Goal: Information Seeking & Learning: Learn about a topic

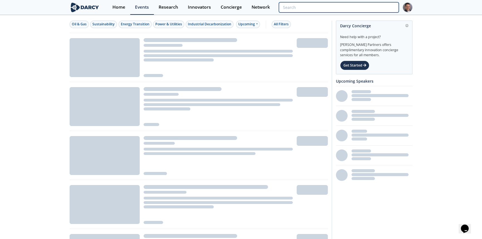
click at [380, 12] on input "search" at bounding box center [339, 7] width 120 height 10
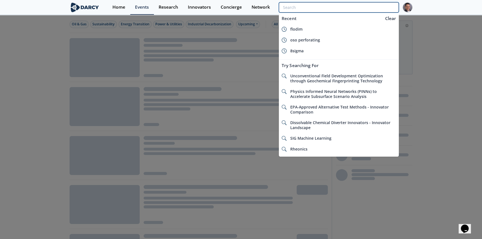
click at [378, 8] on input "search" at bounding box center [339, 7] width 120 height 10
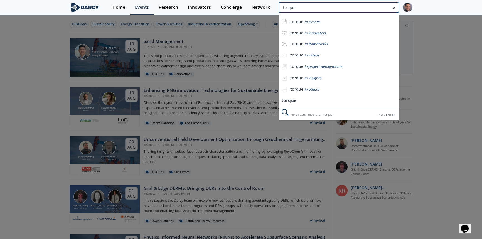
type input "torque"
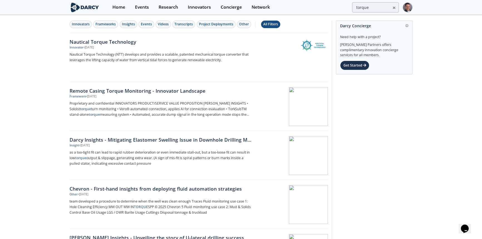
click at [269, 25] on div "All Filters" at bounding box center [270, 24] width 15 height 5
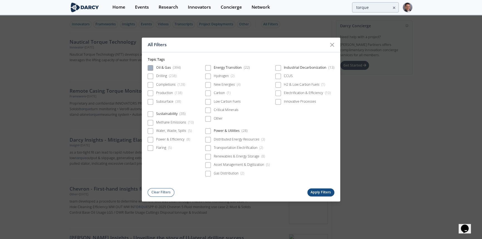
click at [160, 69] on div "Oil & Gas ( 394 )" at bounding box center [168, 68] width 25 height 7
click at [321, 193] on button "Apply Filters" at bounding box center [320, 193] width 27 height 8
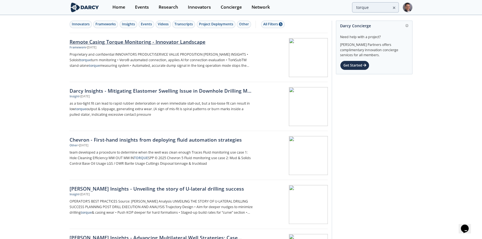
click at [133, 41] on div "Remote Casing Torque Monitoring - Innovator Landscape" at bounding box center [162, 41] width 184 height 7
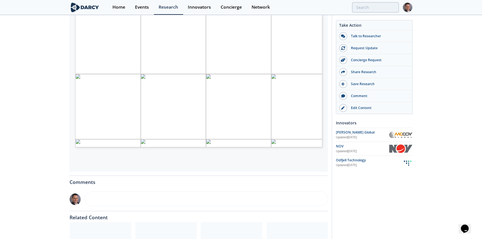
scroll to position [51, 0]
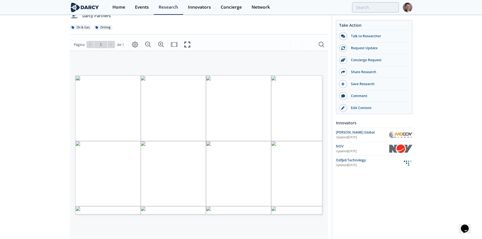
type input "torque"
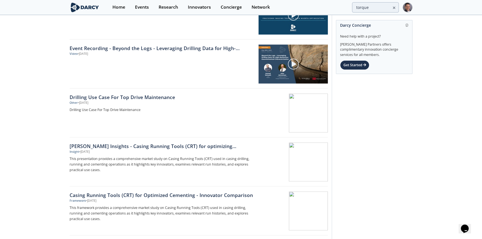
scroll to position [532, 0]
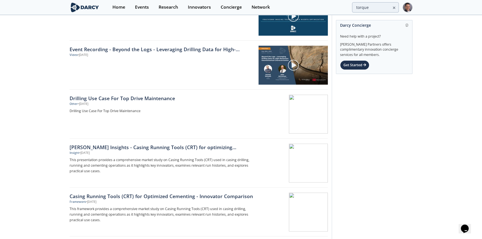
click at [407, 9] on img at bounding box center [408, 8] width 10 height 10
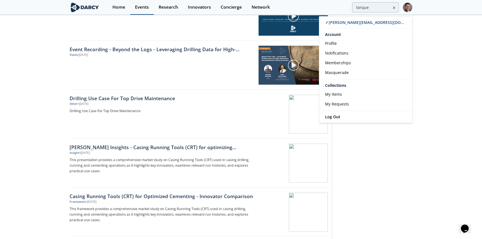
click at [140, 13] on link "Events" at bounding box center [142, 7] width 24 height 15
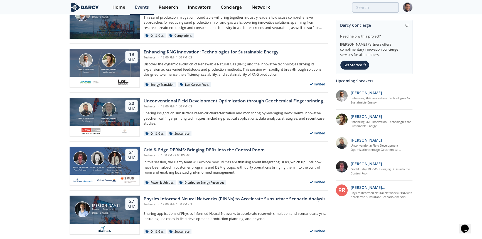
scroll to position [50, 0]
